Goal: Use online tool/utility: Use online tool/utility

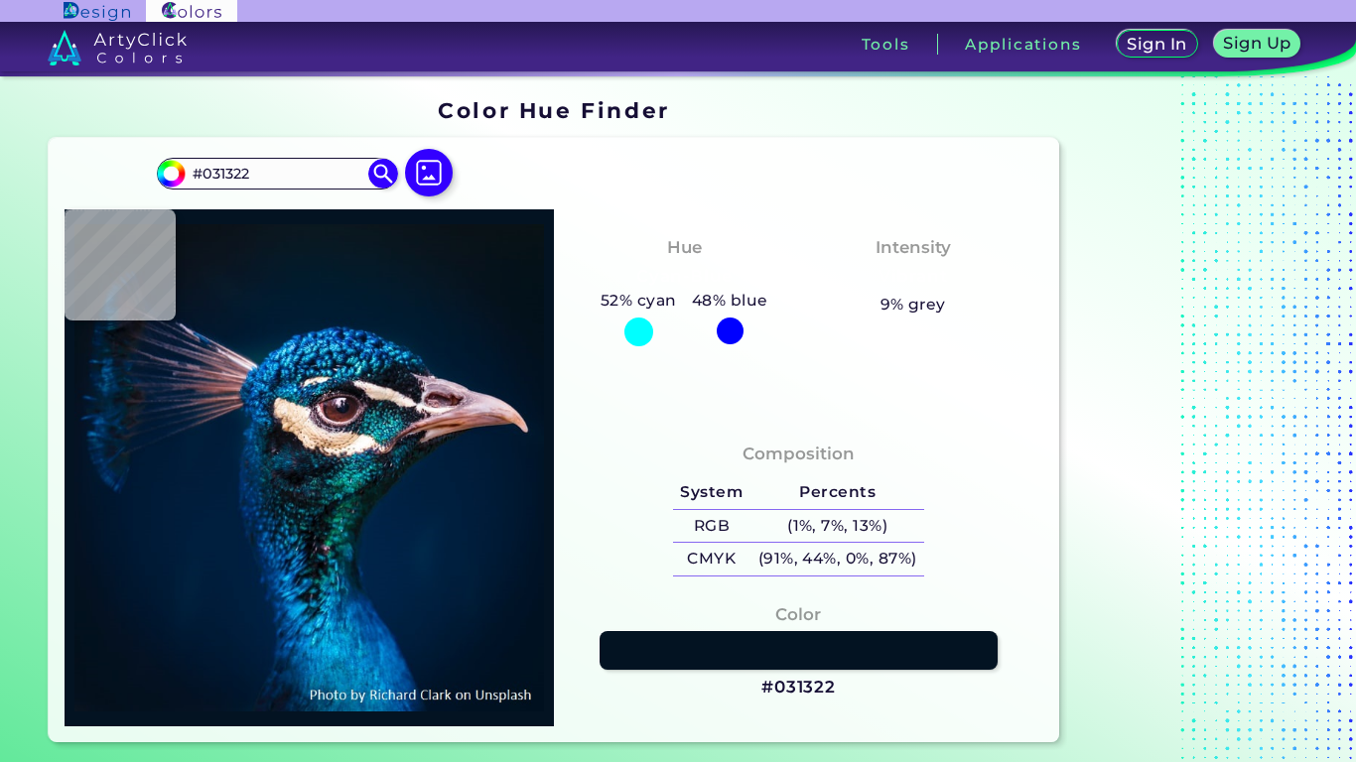
scroll to position [131, 0]
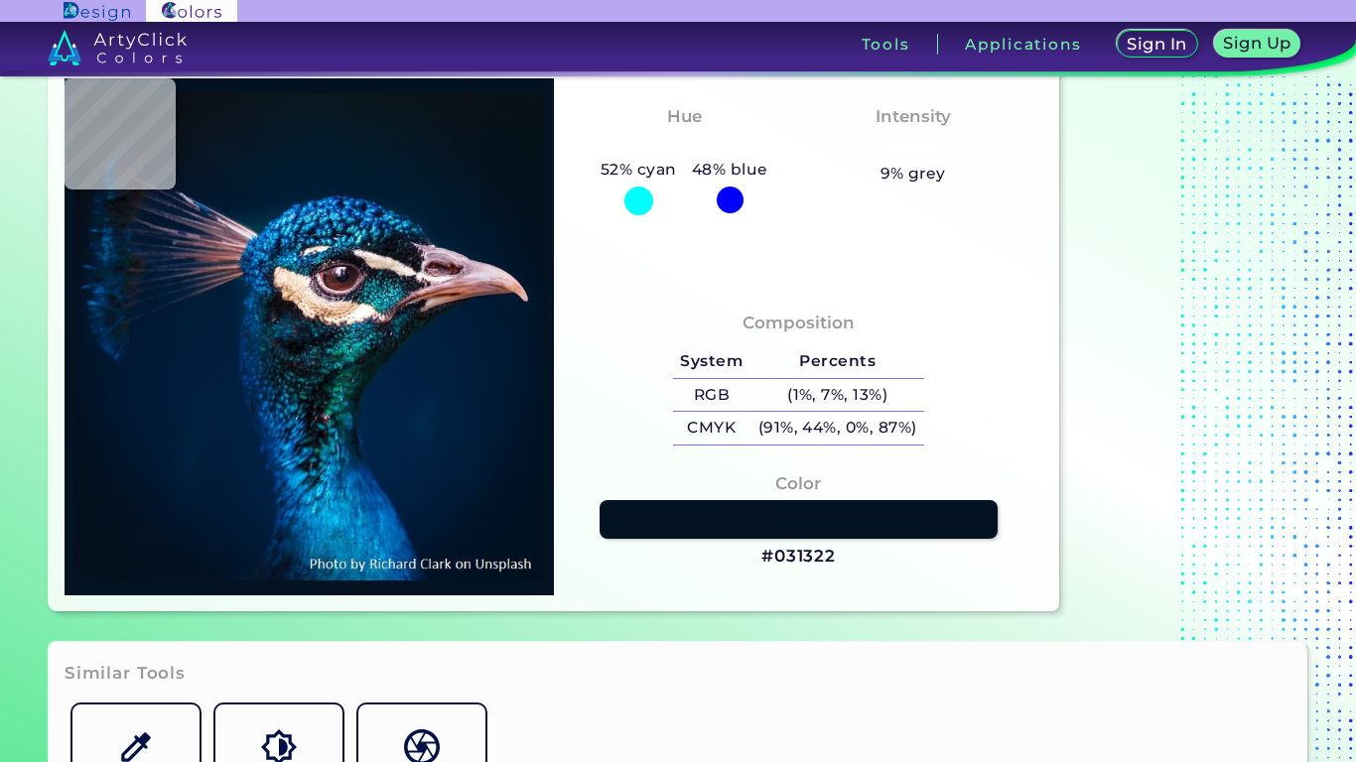
type input "#001832"
type input "#001b36"
type input "#001B36"
type input "#001b38"
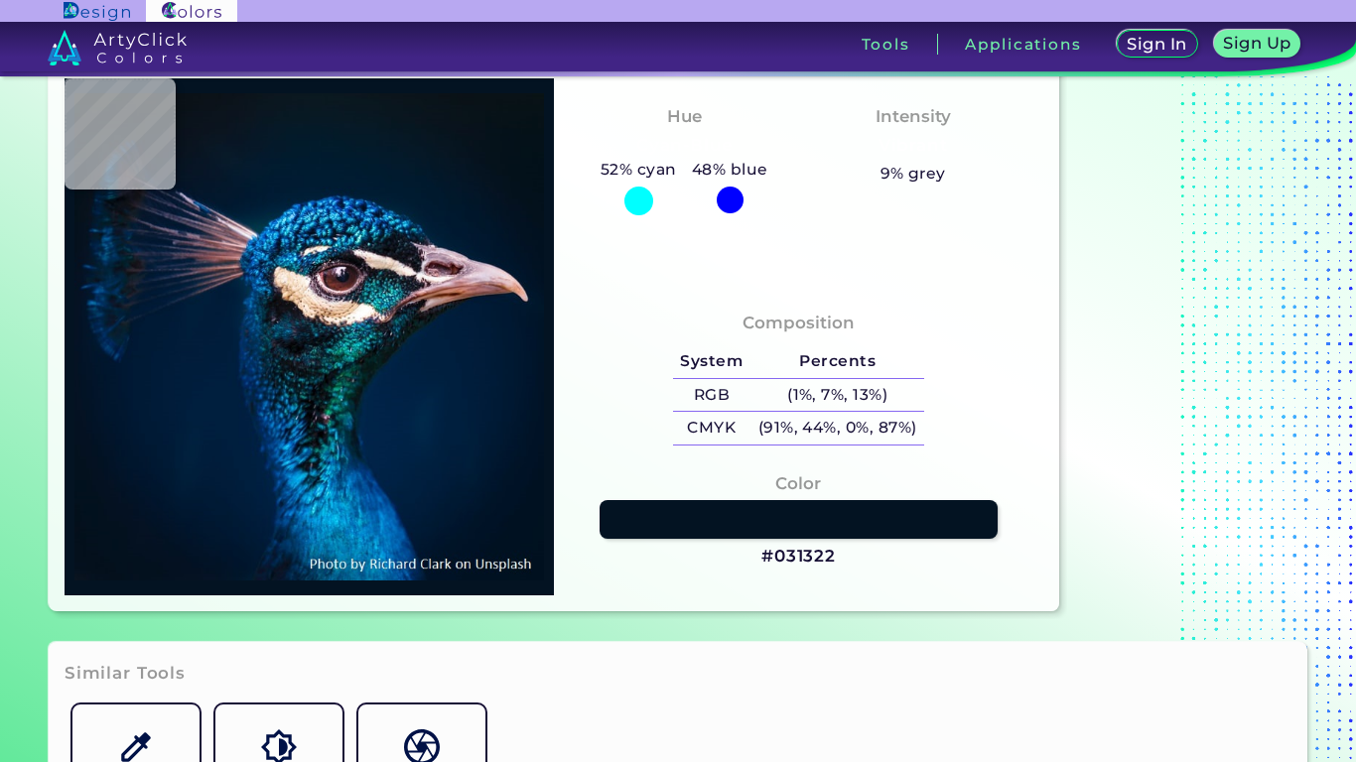
type input "#001B38"
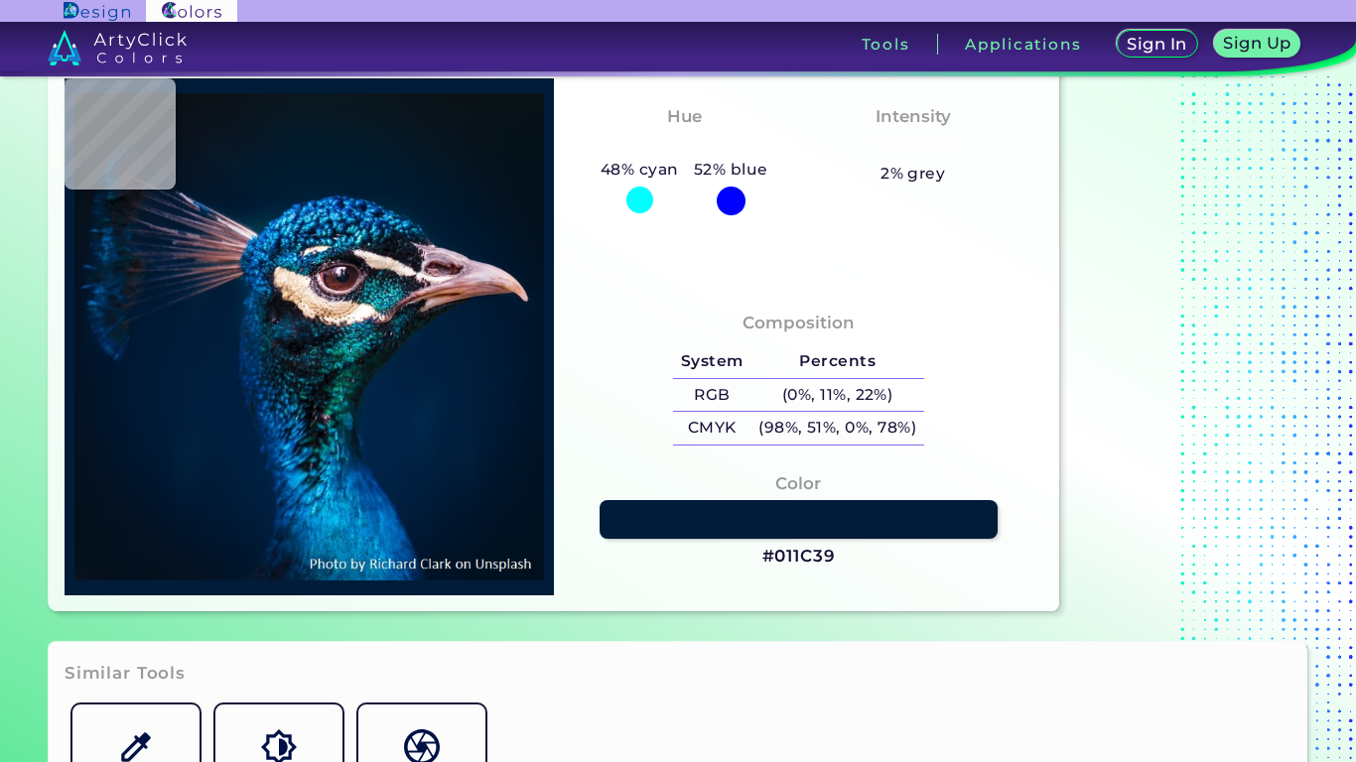
type input "#011c39"
type input "#011C39"
type input "#011c3a"
type input "#011C3A"
type input "#001c3a"
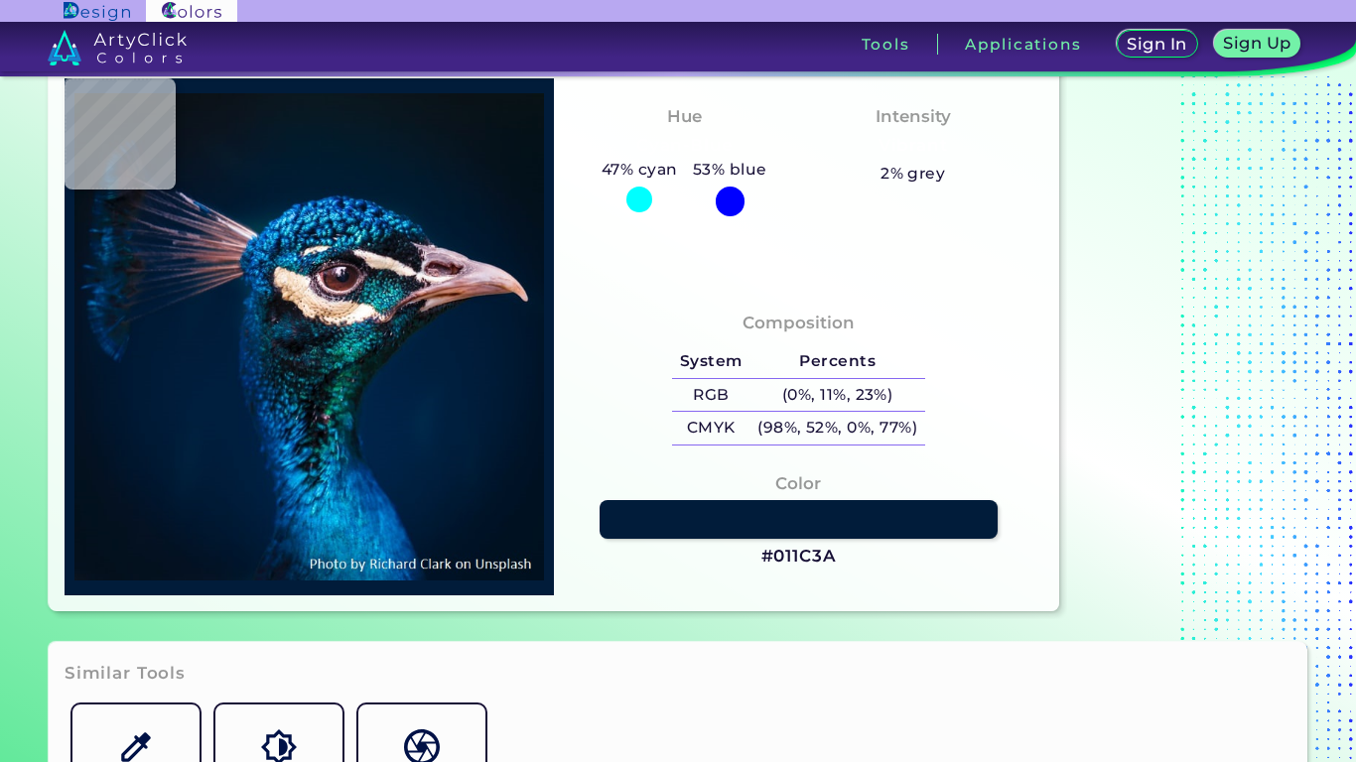
type input "#001C3A"
type input "#001d3b"
type input "#001D3B"
type input "#001f3e"
type input "#001F3E"
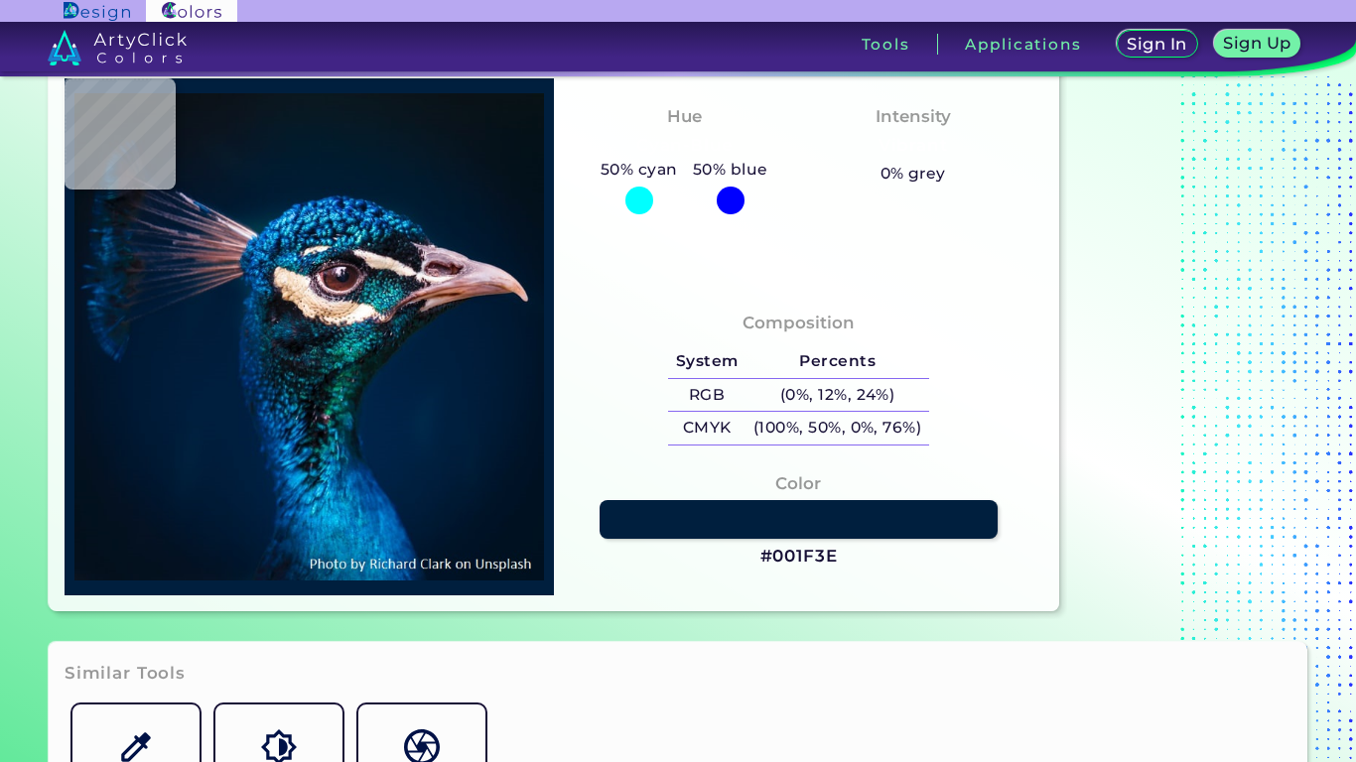
type input "#00203f"
type input "#00203F"
type input "#00203e"
type input "#00203E"
type input "#002141"
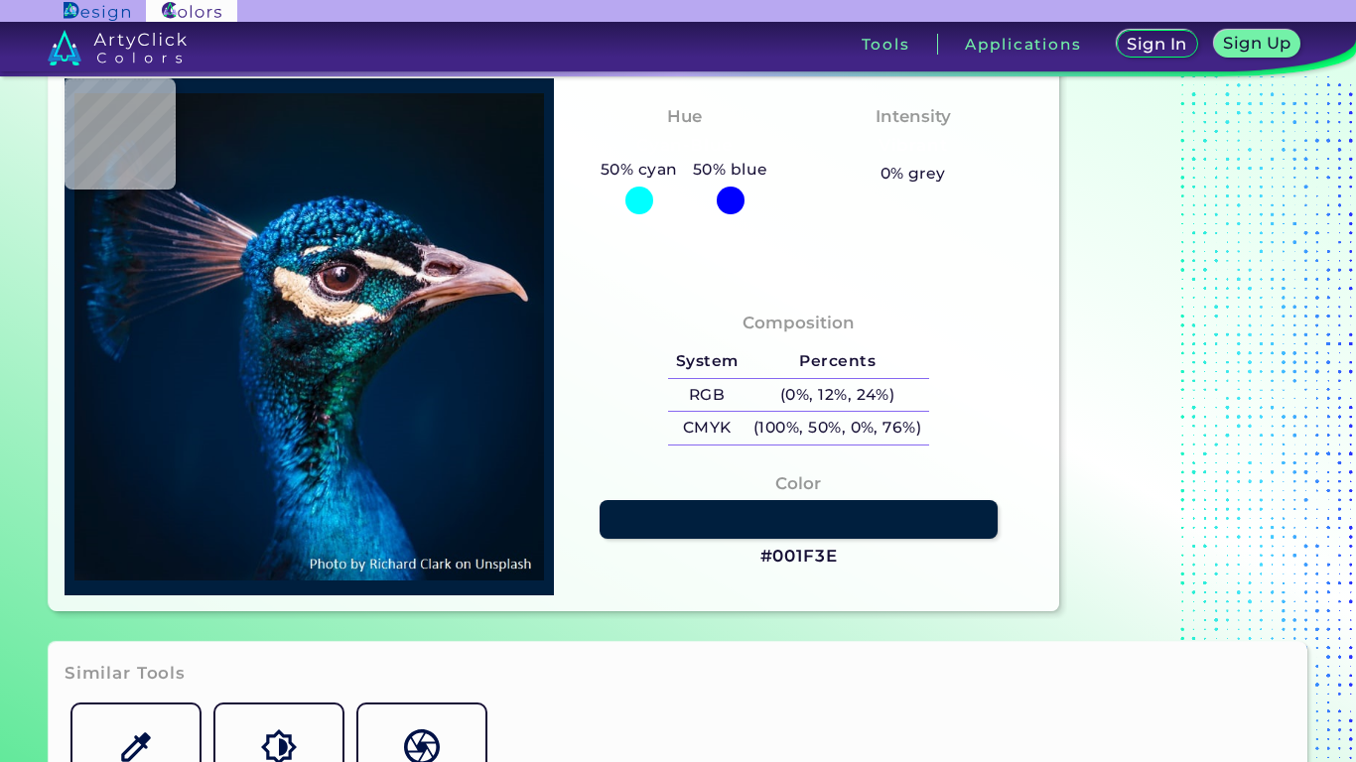
type input "#002141"
type input "#012240"
type input "#002141"
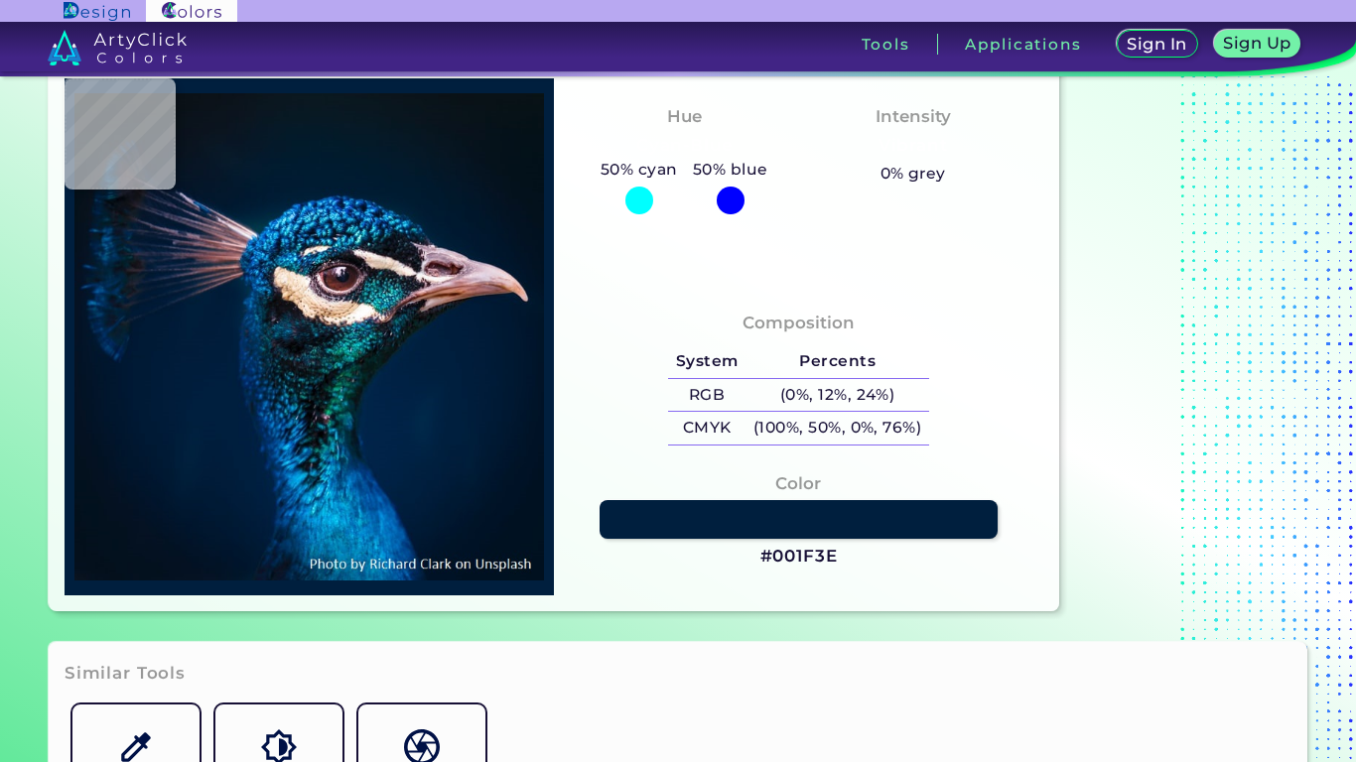
type input "#002142"
type input "#002243"
type input "#012346"
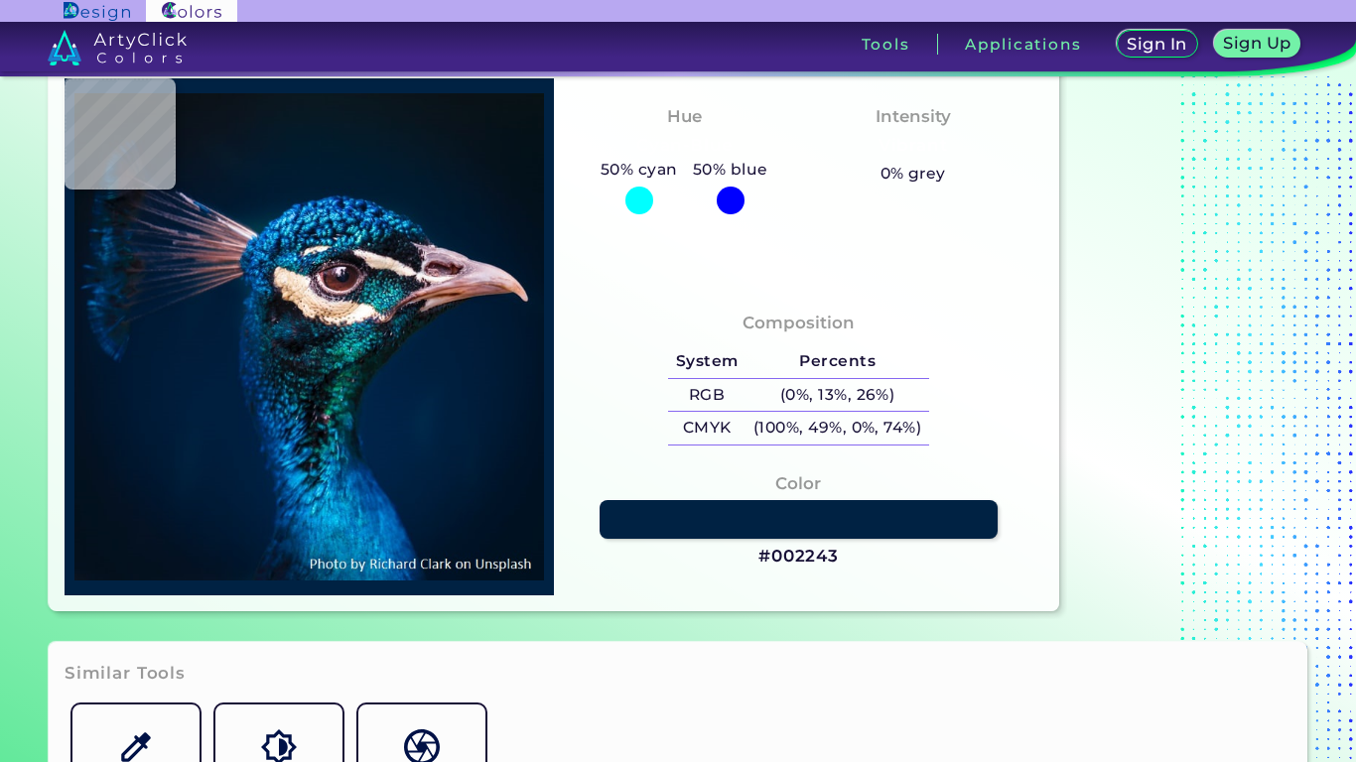
type input "#012346"
type input "#002245"
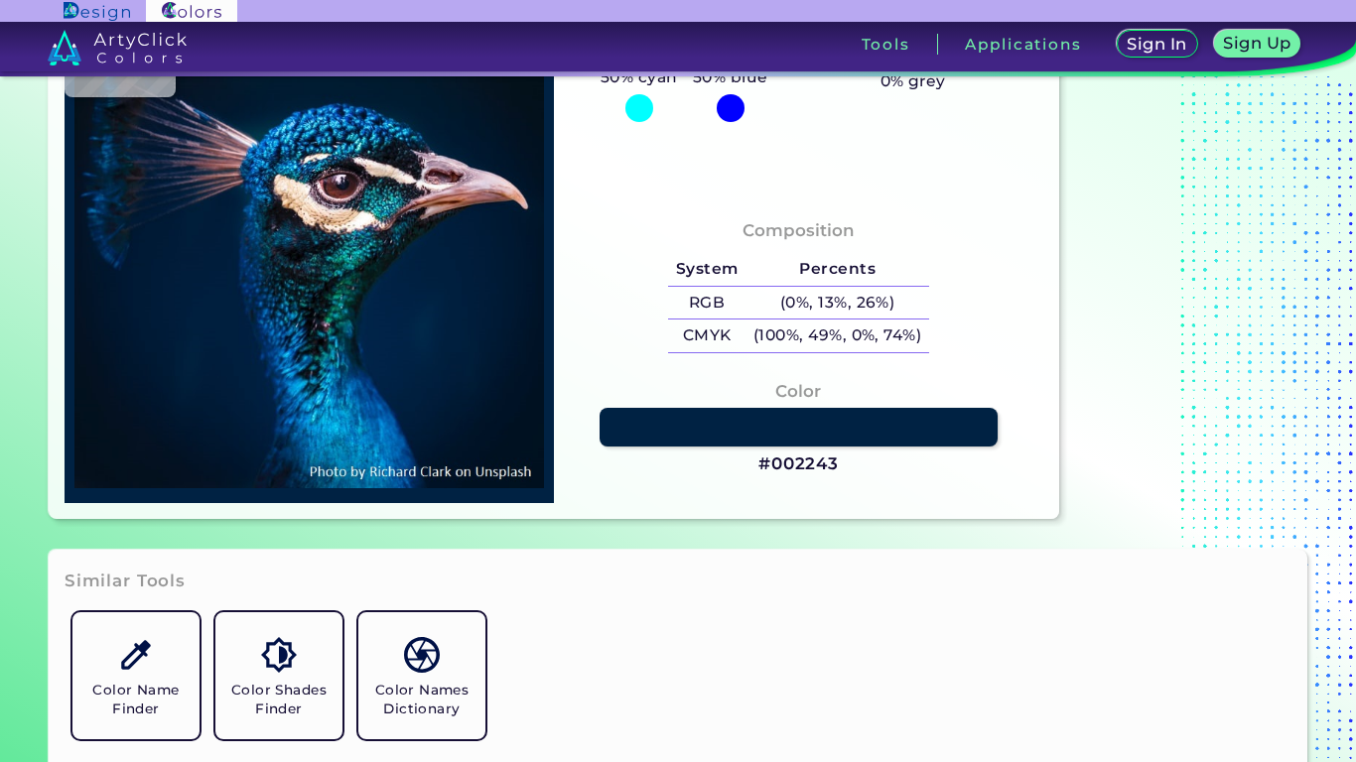
type input "#012245"
type input "#002144"
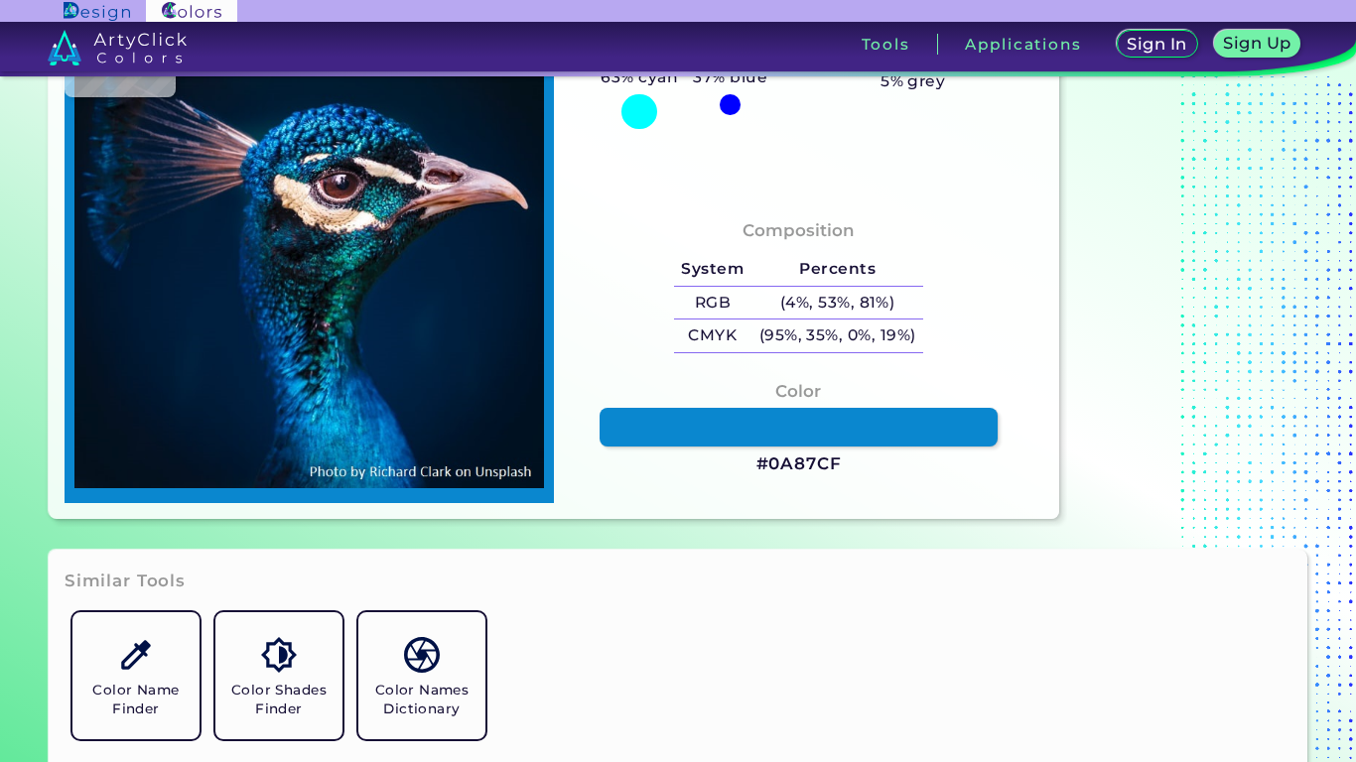
type input "#0a87cf"
type input "#0A87CF"
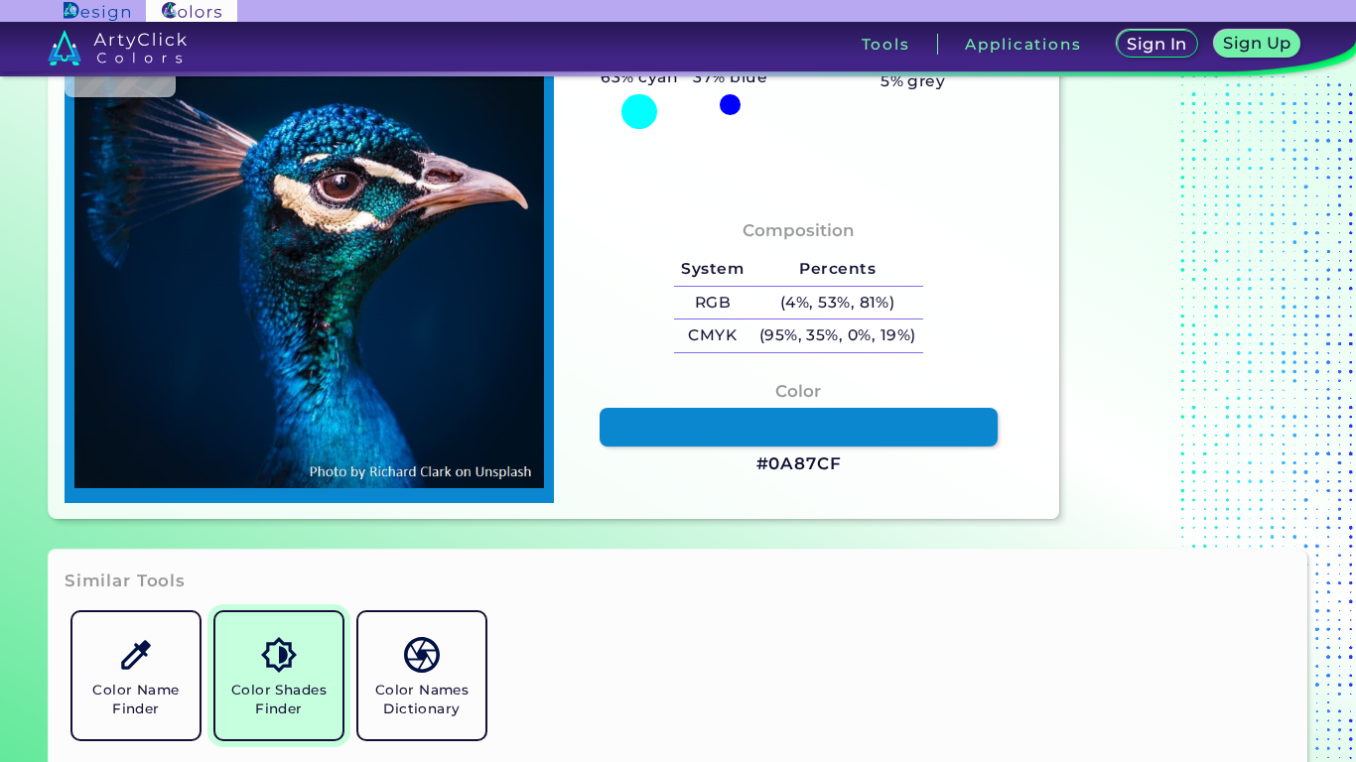
scroll to position [232, 0]
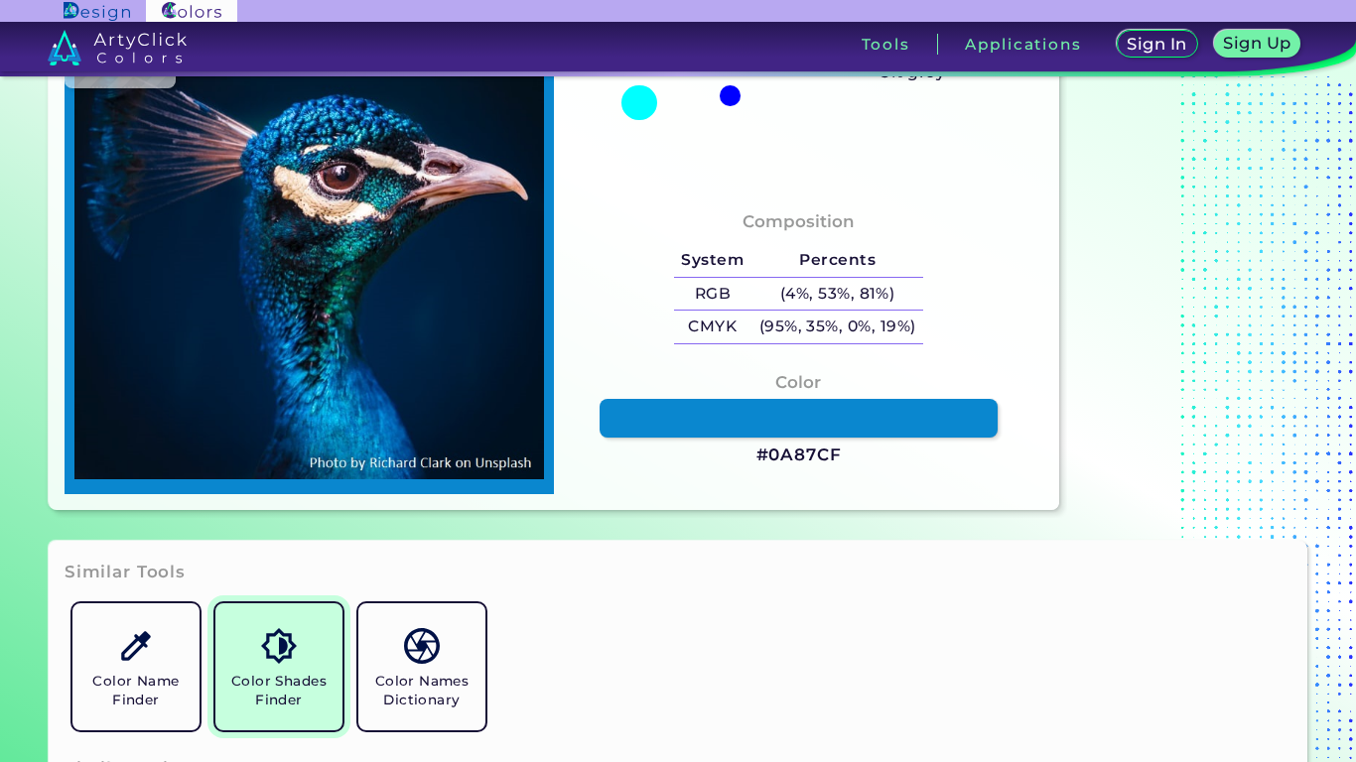
click at [246, 679] on h5 "Color Shades Finder" at bounding box center [278, 691] width 111 height 38
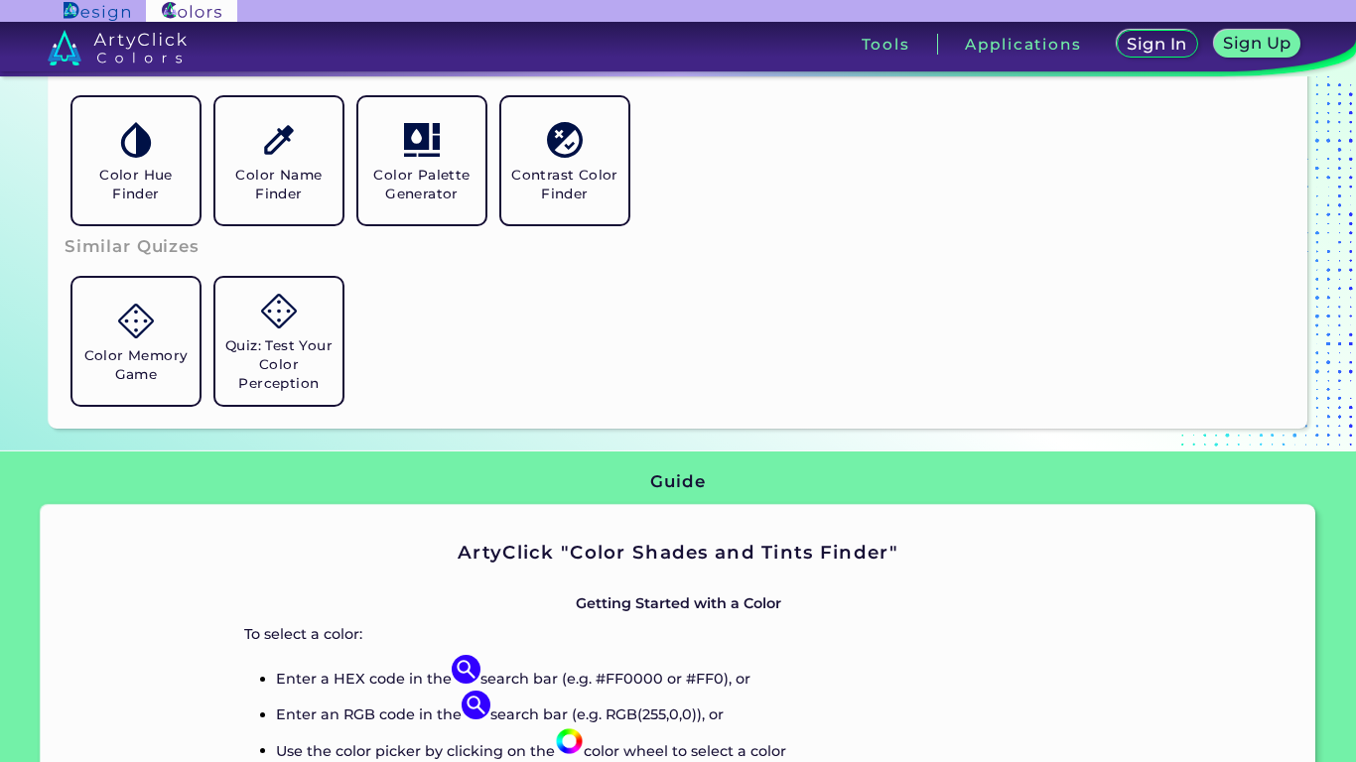
scroll to position [1503, 0]
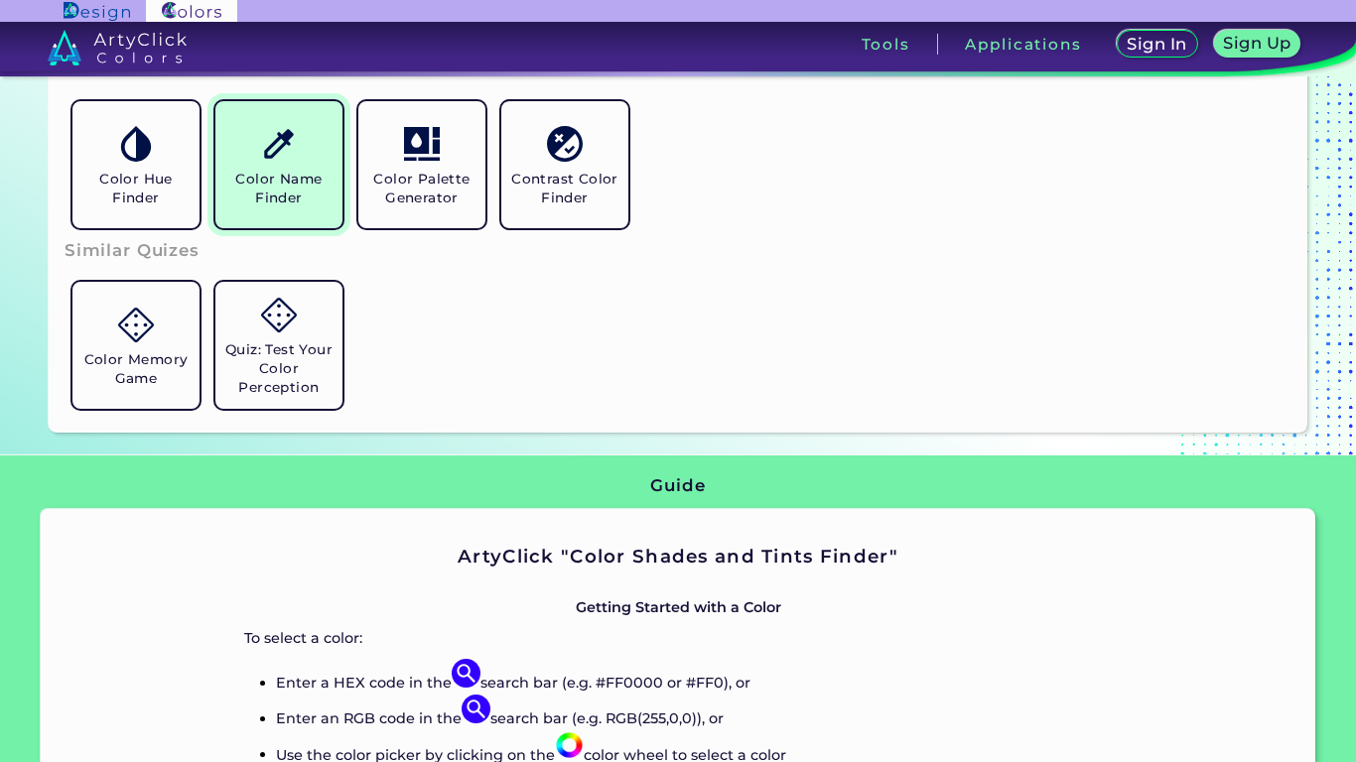
click at [271, 219] on link "Color Name Finder" at bounding box center [278, 164] width 143 height 143
